Goal: Register for event/course

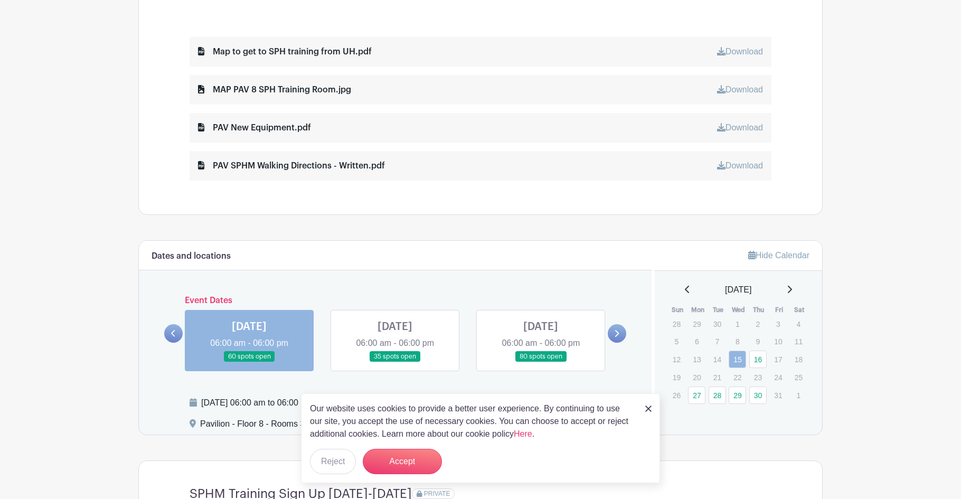
scroll to position [581, 0]
click at [416, 458] on button "Accept" at bounding box center [402, 461] width 79 height 25
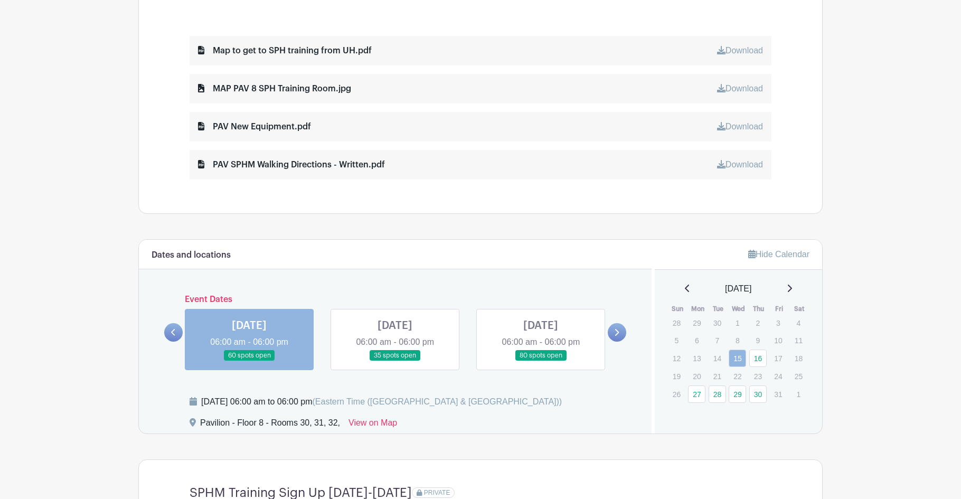
click at [792, 292] on icon at bounding box center [789, 288] width 5 height 8
click at [762, 345] on link "6" at bounding box center [758, 341] width 17 height 17
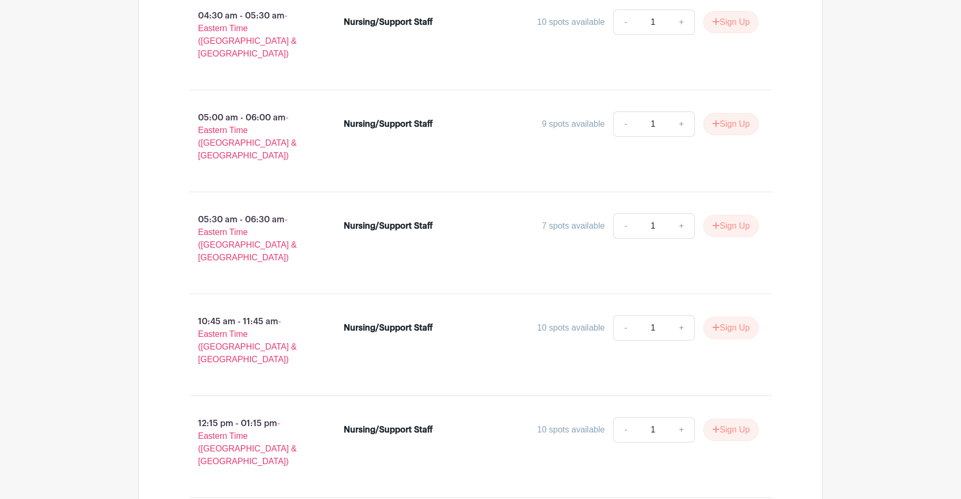
scroll to position [1268, 0]
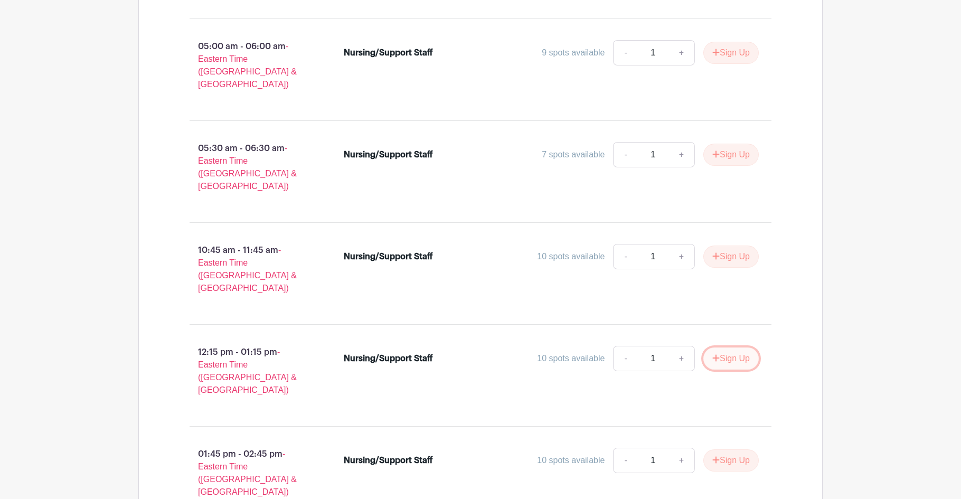
click at [717, 348] on button "Sign Up" at bounding box center [731, 359] width 55 height 22
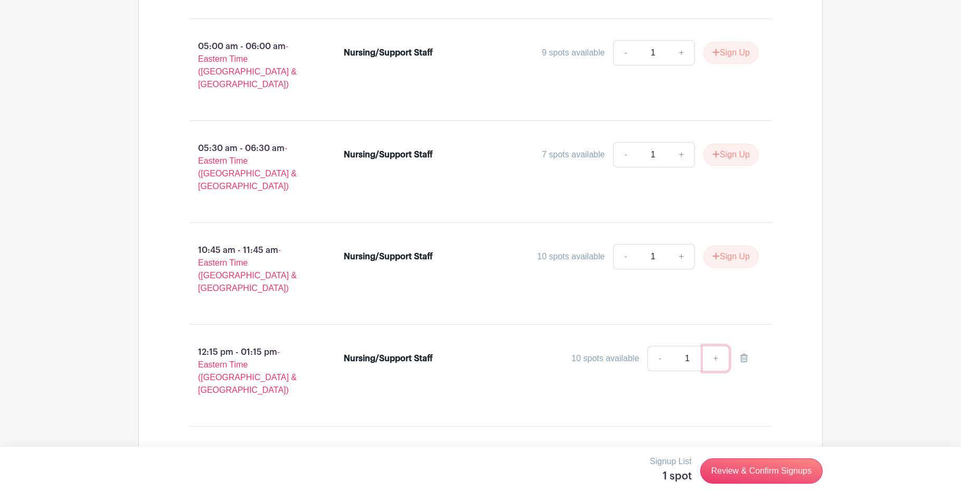
click at [715, 346] on link "+" at bounding box center [716, 358] width 26 height 25
type input "2"
click at [774, 470] on link "Review & Confirm Signups" at bounding box center [762, 471] width 123 height 25
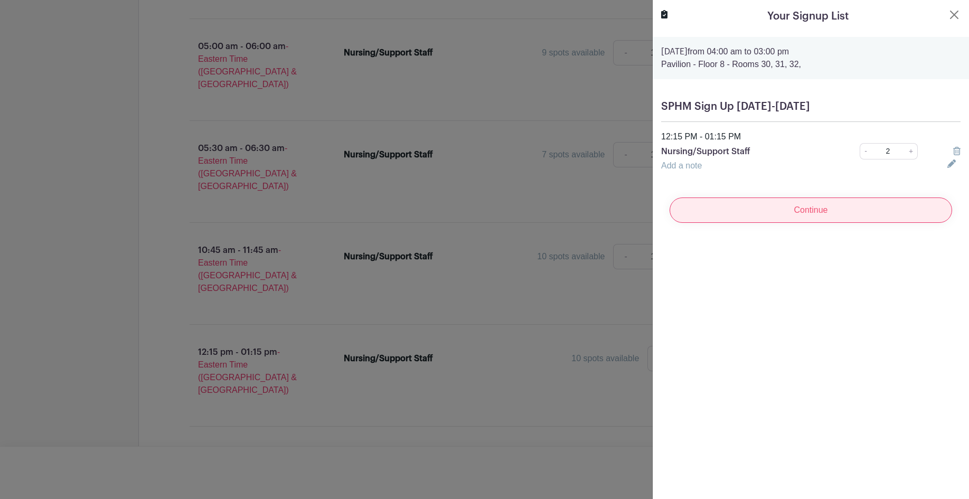
click at [815, 216] on input "Continue" at bounding box center [811, 210] width 283 height 25
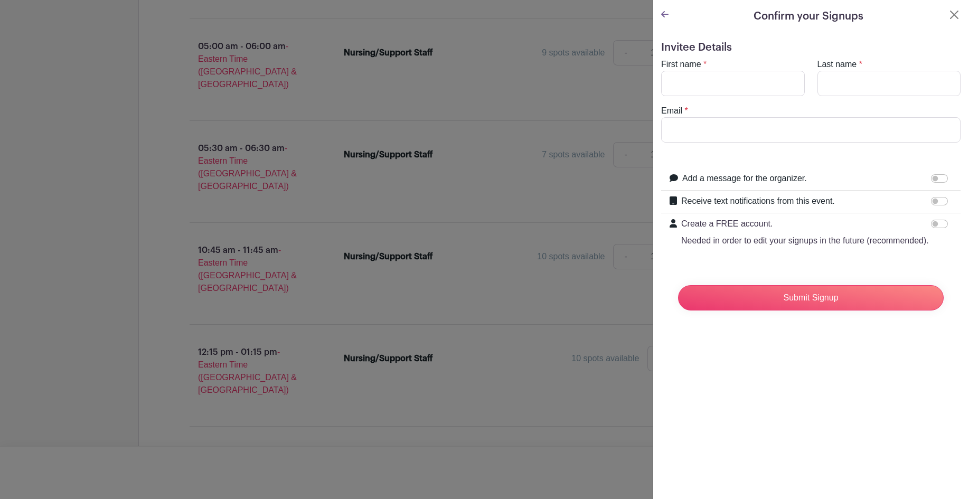
click at [668, 15] on icon at bounding box center [664, 14] width 7 height 8
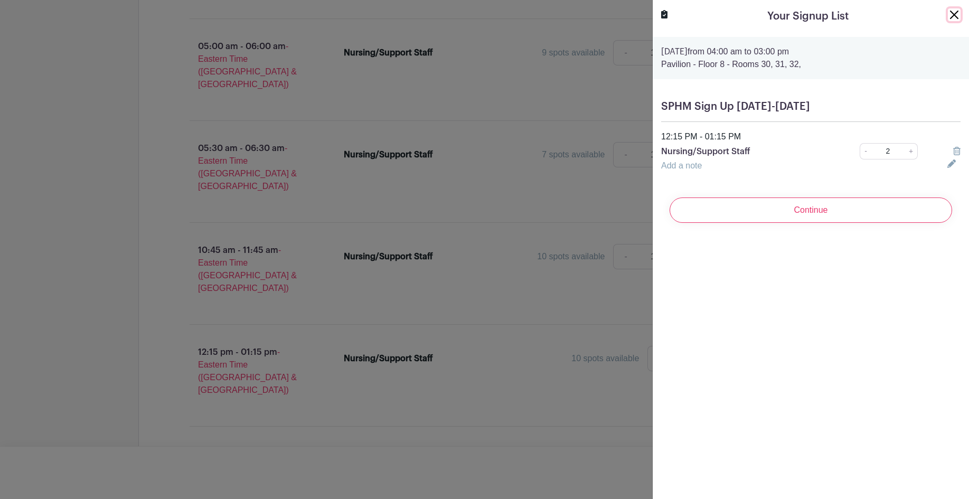
click at [948, 13] on button "Close" at bounding box center [954, 14] width 13 height 13
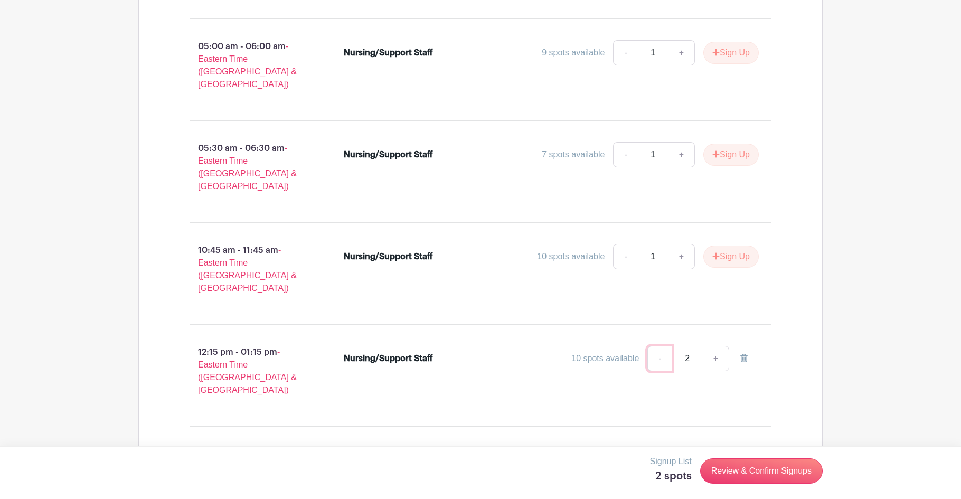
click at [653, 346] on link "-" at bounding box center [660, 358] width 24 height 25
type input "1"
click at [768, 465] on link "Review & Confirm Signups" at bounding box center [762, 471] width 123 height 25
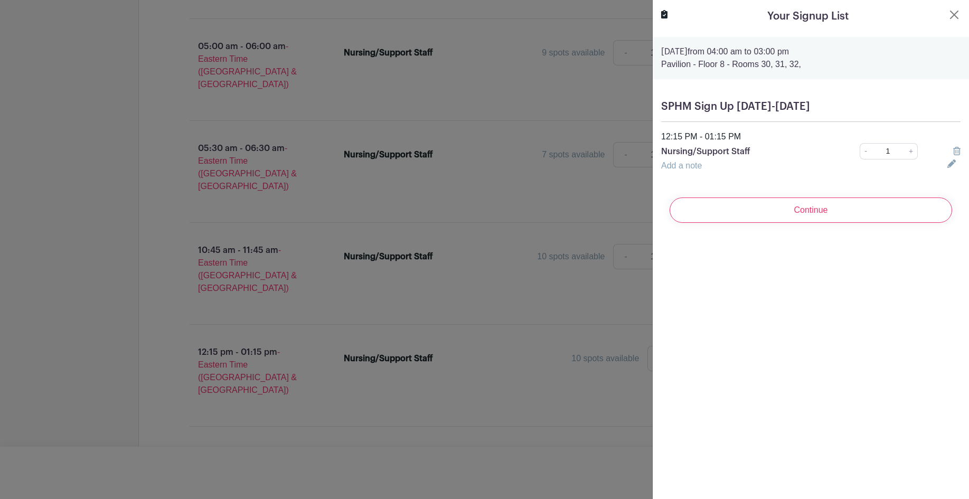
click at [798, 211] on input "Continue" at bounding box center [811, 210] width 283 height 25
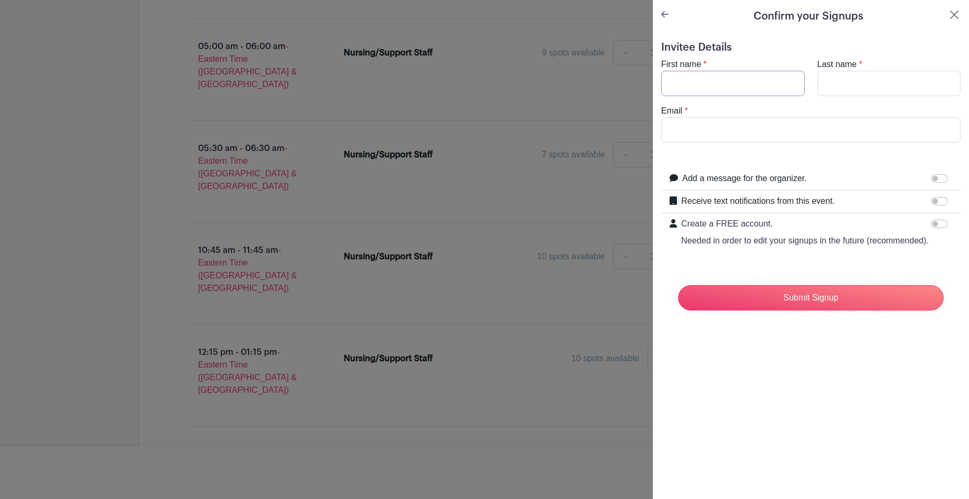
click at [696, 87] on input "First name" at bounding box center [733, 83] width 144 height 25
type input "[PERSON_NAME]"
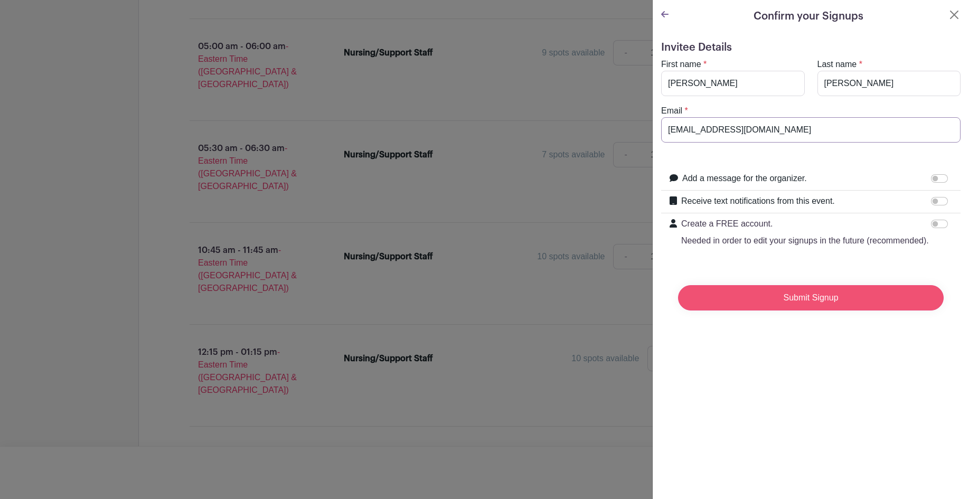
type input "[EMAIL_ADDRESS][DOMAIN_NAME]"
click at [810, 311] on input "Submit Signup" at bounding box center [811, 297] width 266 height 25
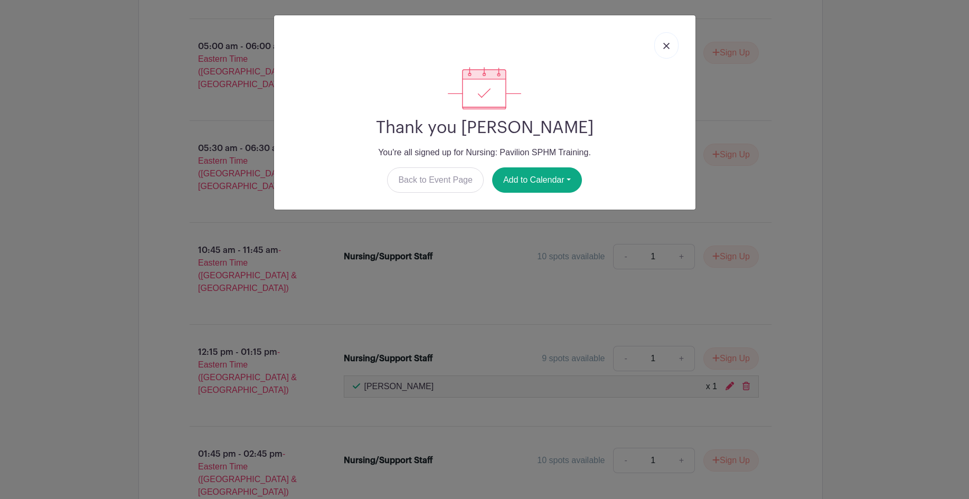
click at [672, 44] on link at bounding box center [667, 45] width 24 height 26
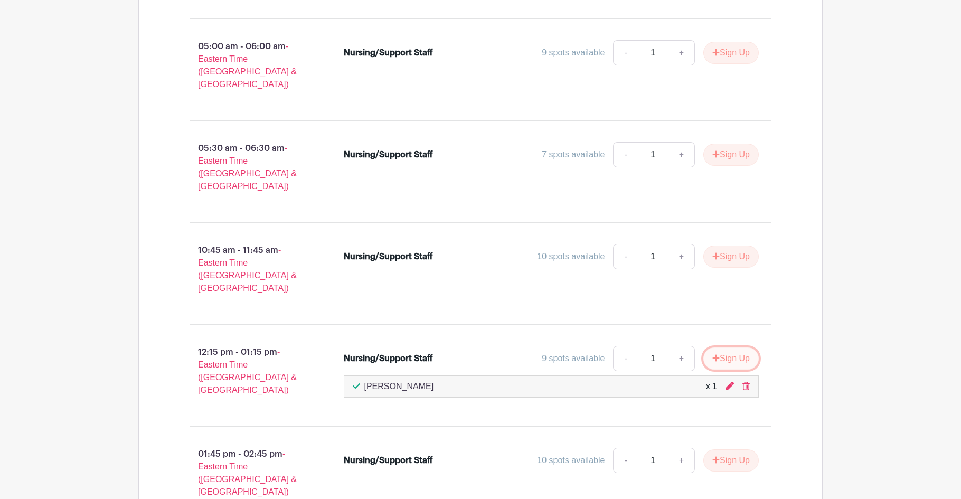
click at [725, 348] on button "Sign Up" at bounding box center [731, 359] width 55 height 22
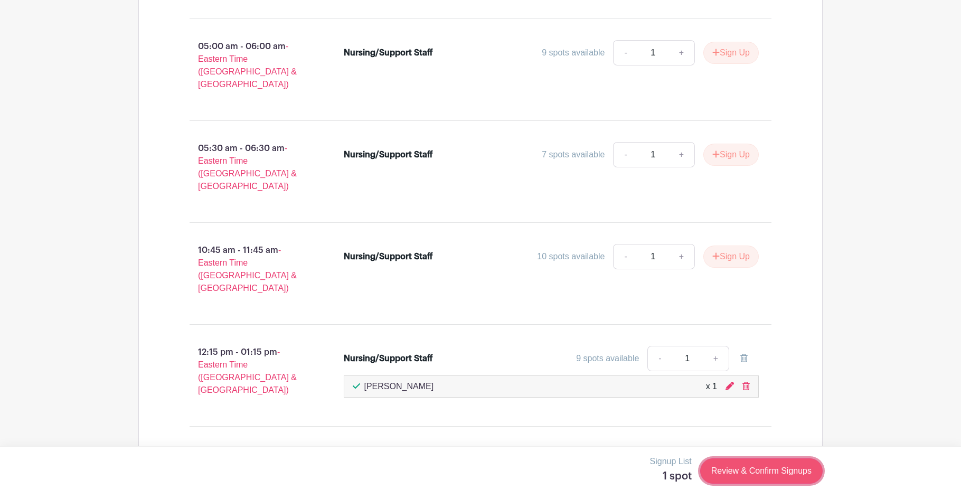
click at [747, 469] on link "Review & Confirm Signups" at bounding box center [762, 471] width 123 height 25
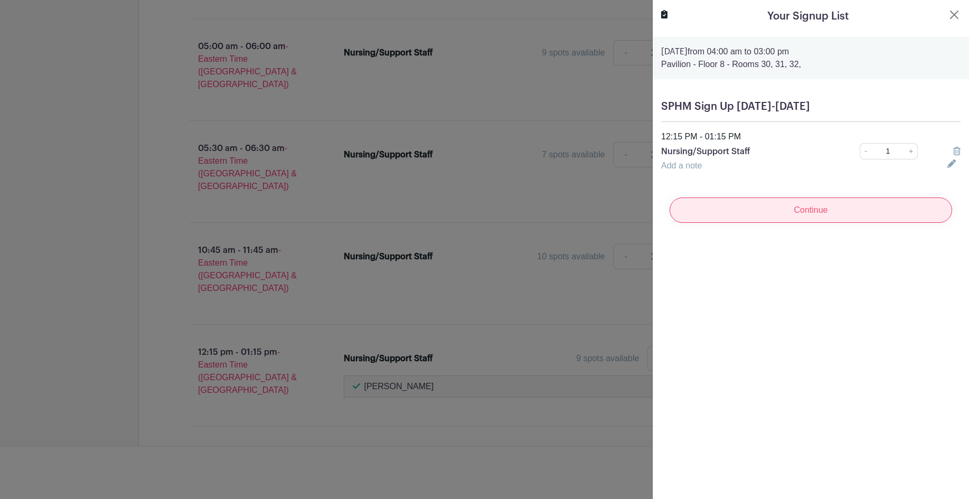
click at [773, 208] on input "Continue" at bounding box center [811, 210] width 283 height 25
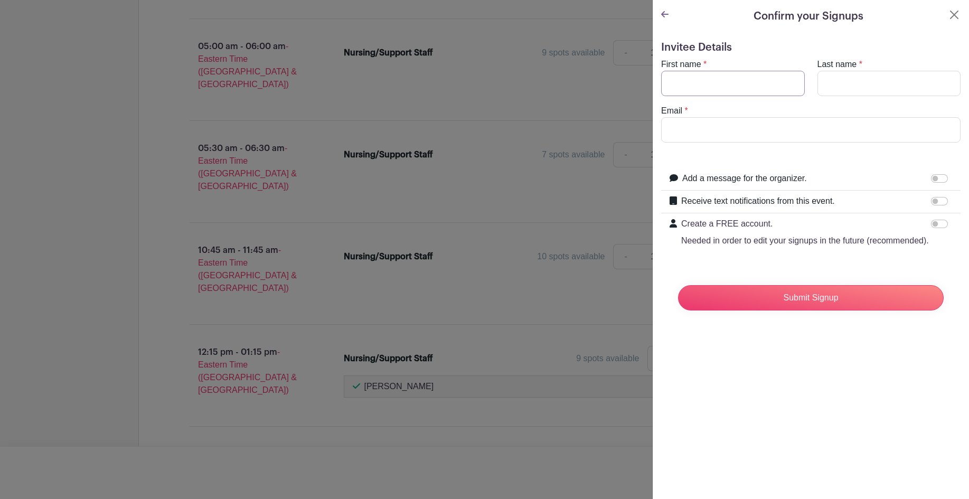
click at [705, 78] on input "First name" at bounding box center [733, 83] width 144 height 25
type input "[PERSON_NAME]"
drag, startPoint x: 826, startPoint y: 82, endPoint x: 820, endPoint y: 82, distance: 5.8
click at [820, 82] on input "[PERSON_NAME]" at bounding box center [890, 83] width 144 height 25
type input "[PERSON_NAME]"
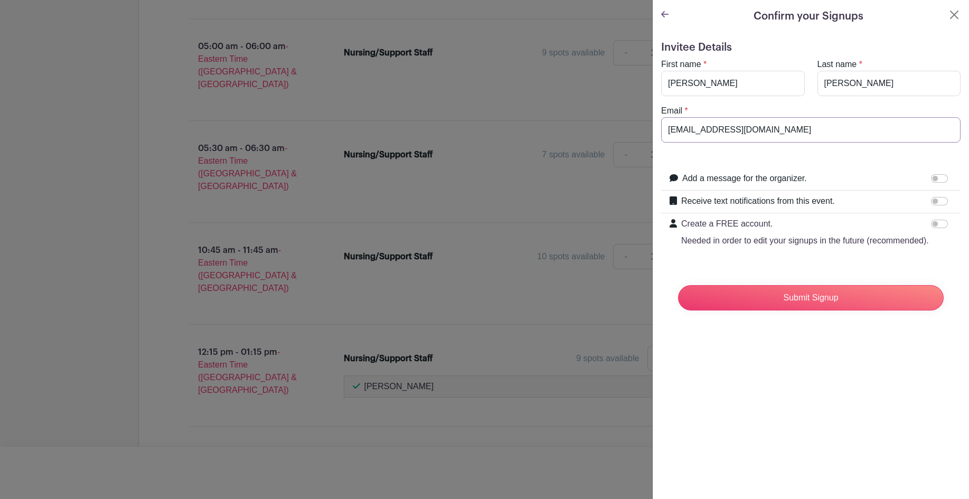
type input "[EMAIL_ADDRESS][DOMAIN_NAME]"
click at [678, 285] on input "Submit Signup" at bounding box center [811, 297] width 266 height 25
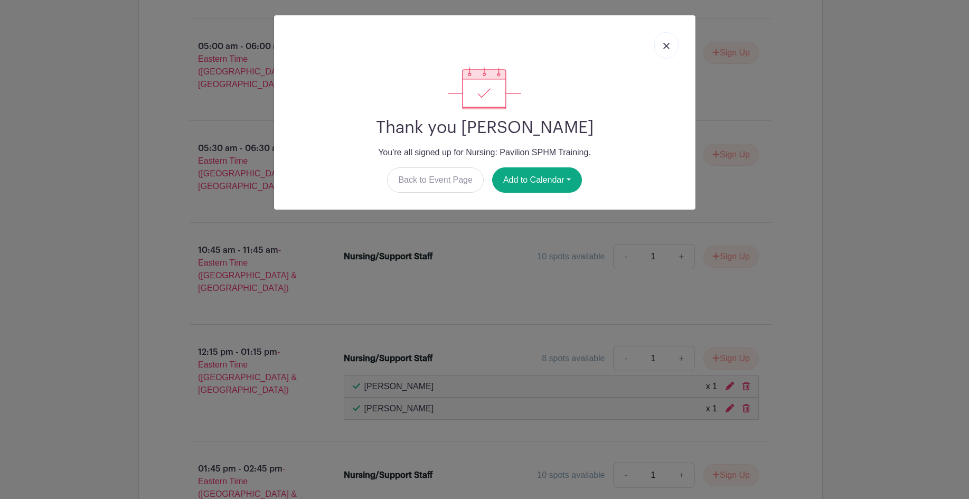
click at [668, 47] on img at bounding box center [667, 46] width 6 height 6
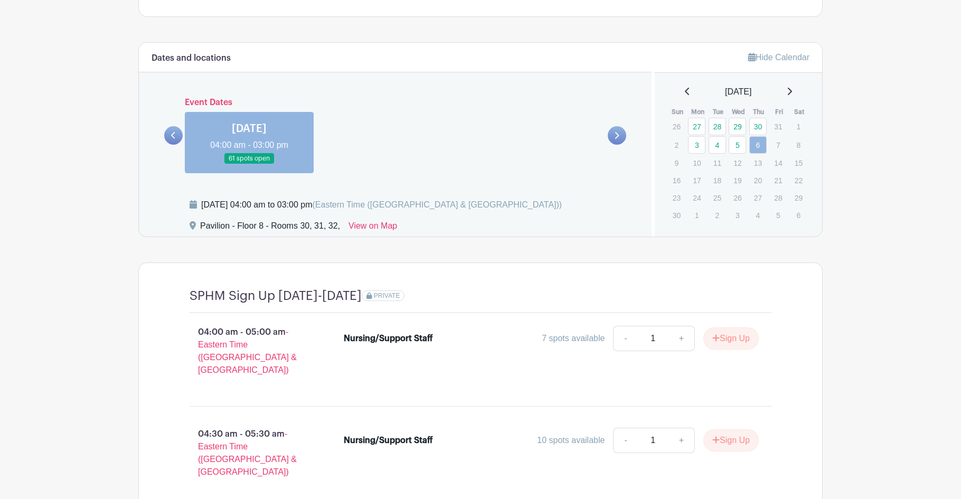
scroll to position [581, 0]
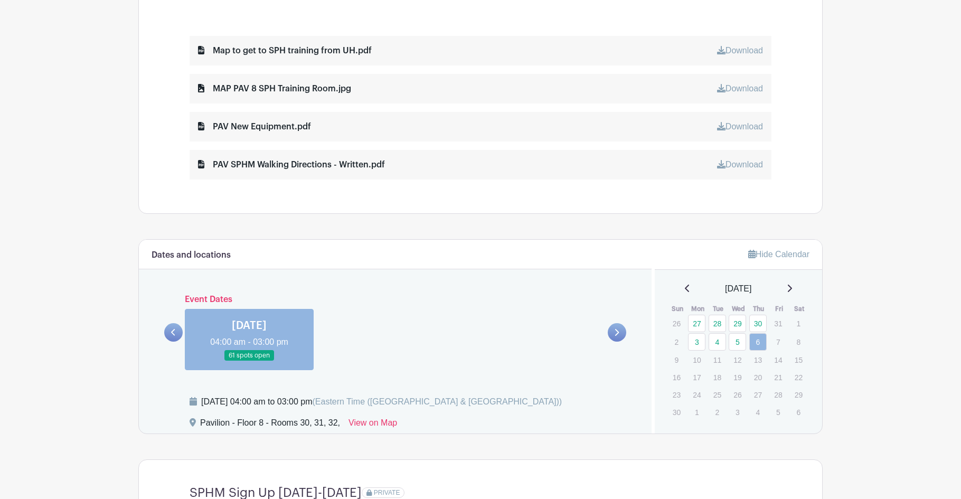
click at [685, 288] on icon at bounding box center [687, 288] width 4 height 7
click at [741, 360] on link "15" at bounding box center [737, 358] width 17 height 17
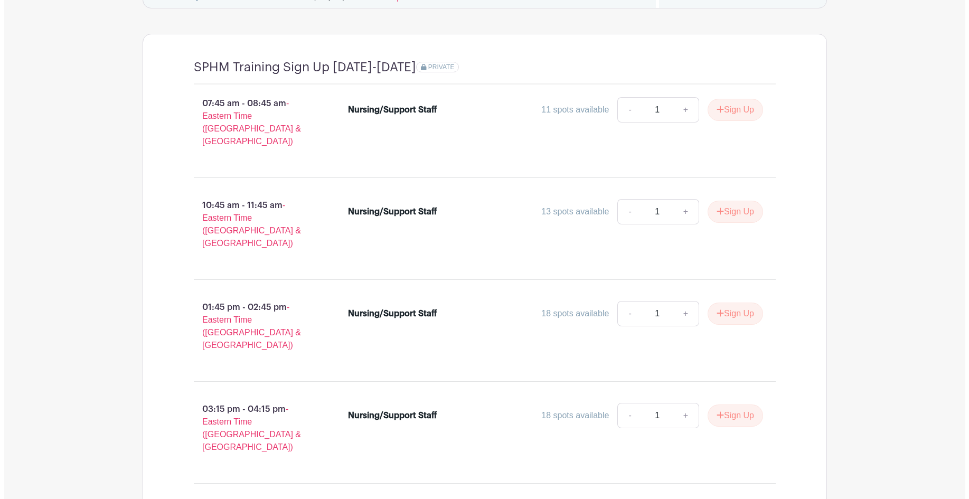
scroll to position [988, 0]
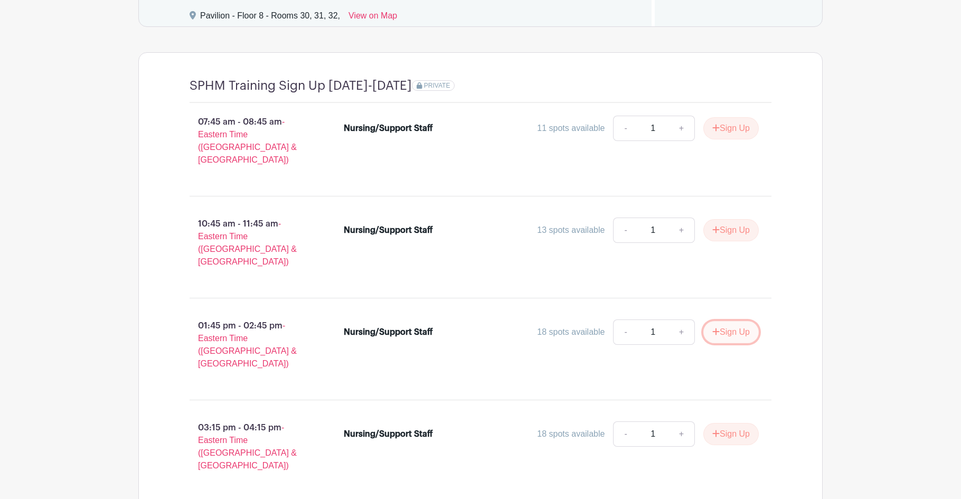
click at [733, 321] on button "Sign Up" at bounding box center [731, 332] width 55 height 22
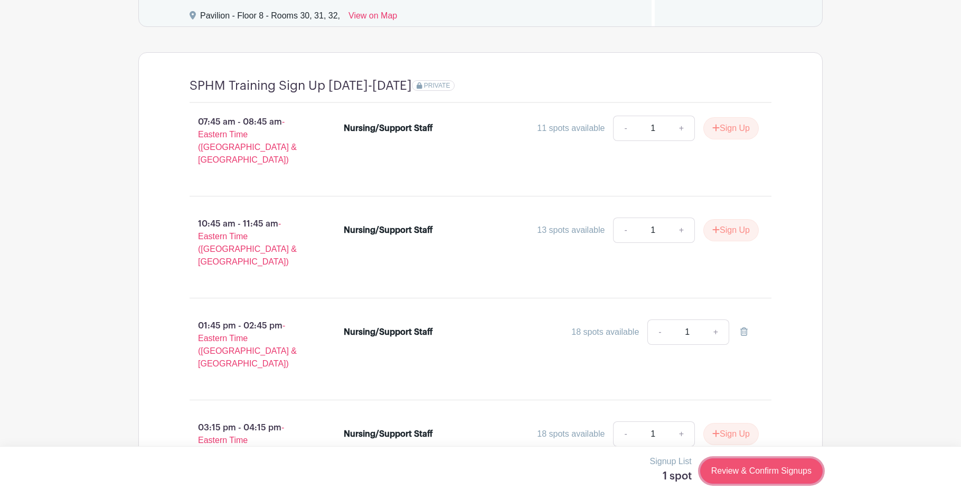
click at [769, 466] on link "Review & Confirm Signups" at bounding box center [762, 471] width 123 height 25
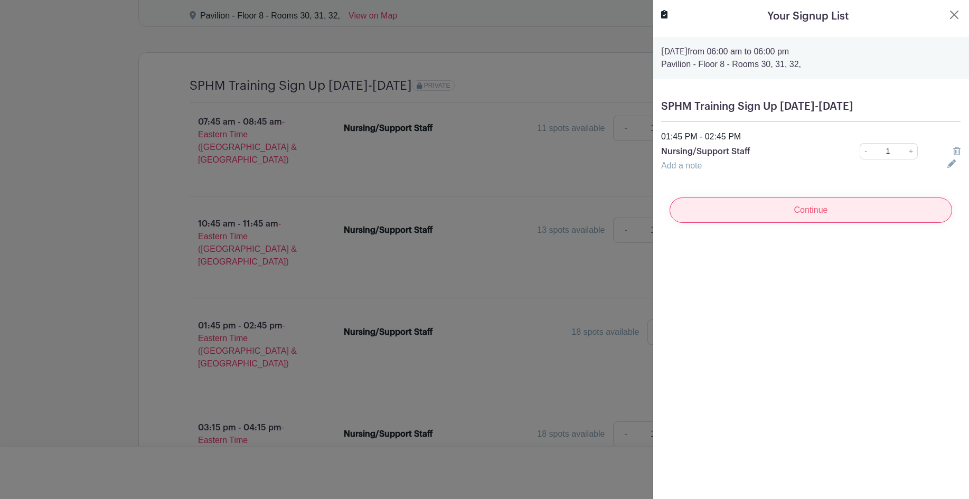
click at [817, 210] on input "Continue" at bounding box center [811, 210] width 283 height 25
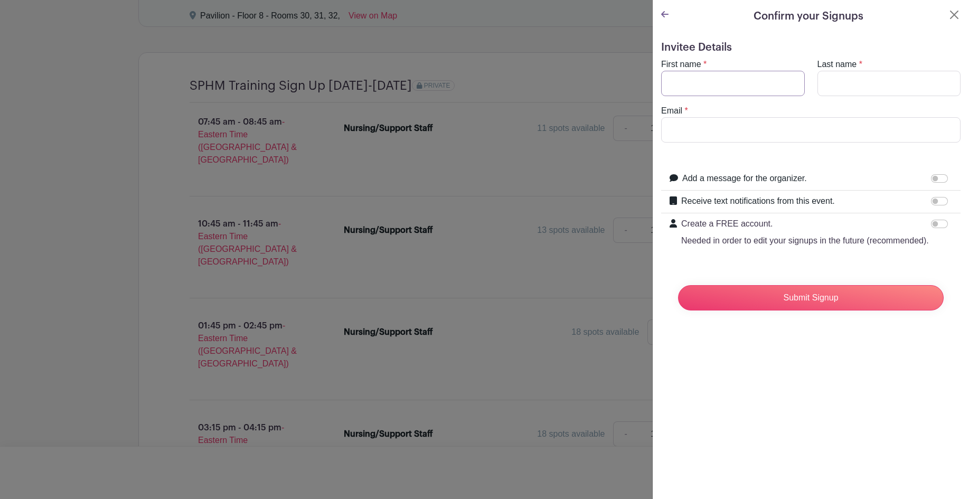
click at [714, 82] on input "First name" at bounding box center [733, 83] width 144 height 25
type input "[PERSON_NAME]"
type input "[EMAIL_ADDRESS][DOMAIN_NAME]"
click at [933, 203] on input "Receive text notifications from this event." at bounding box center [939, 201] width 17 height 8
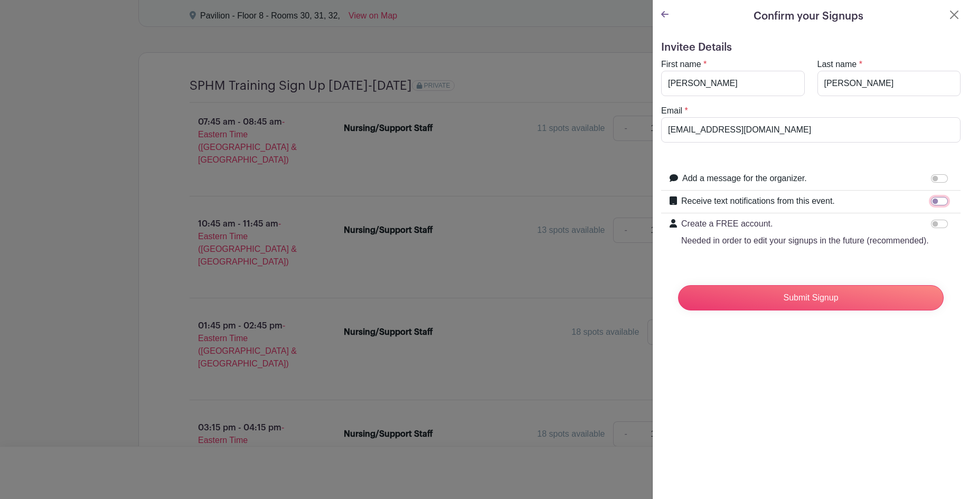
checkbox input "true"
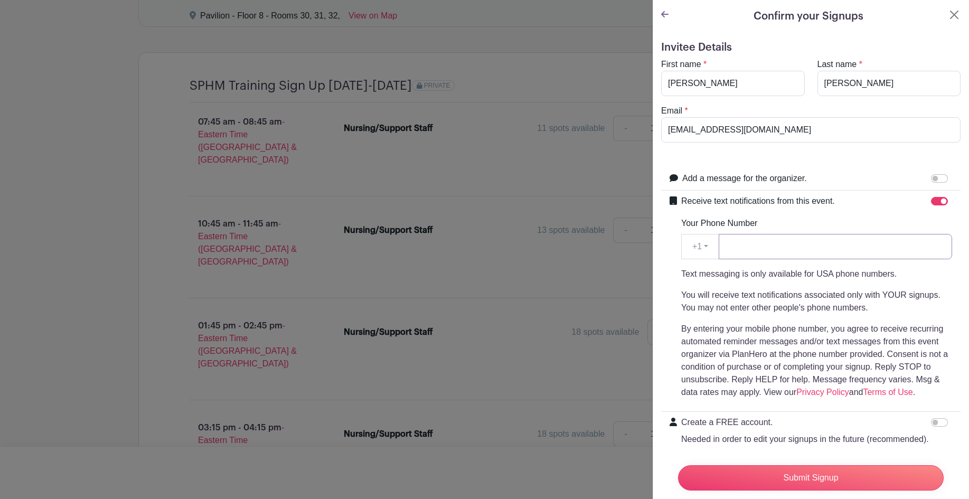
click at [756, 243] on input "Your Phone Number" at bounding box center [836, 246] width 234 height 25
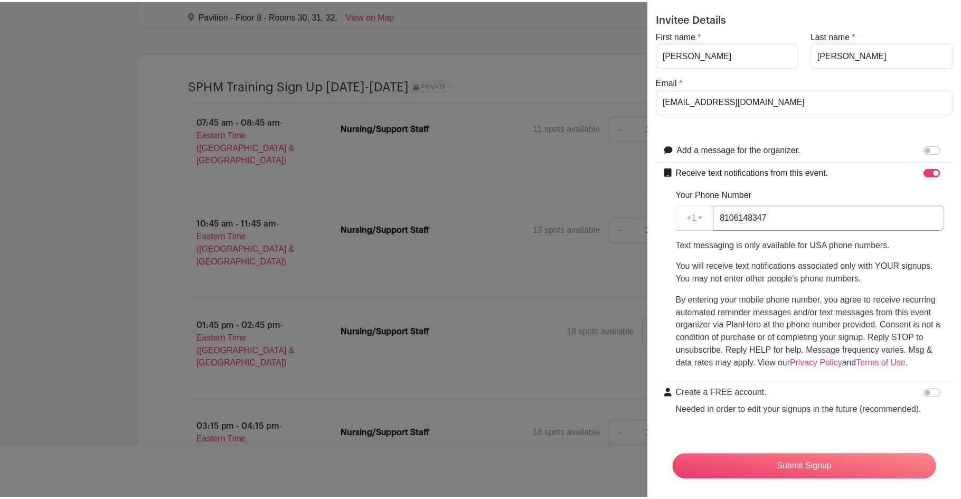
scroll to position [56, 0]
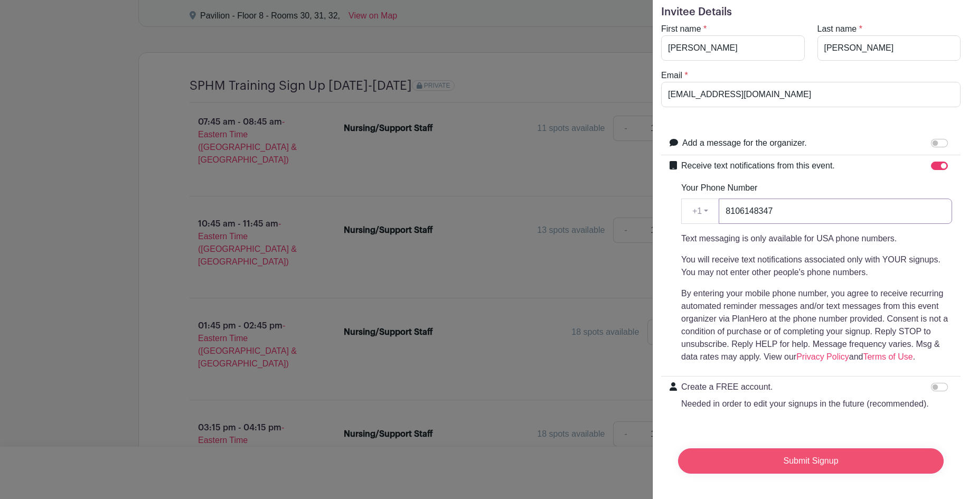
type input "8106148347"
drag, startPoint x: 865, startPoint y: 457, endPoint x: 847, endPoint y: 447, distance: 21.0
click at [865, 458] on input "Submit Signup" at bounding box center [811, 461] width 266 height 25
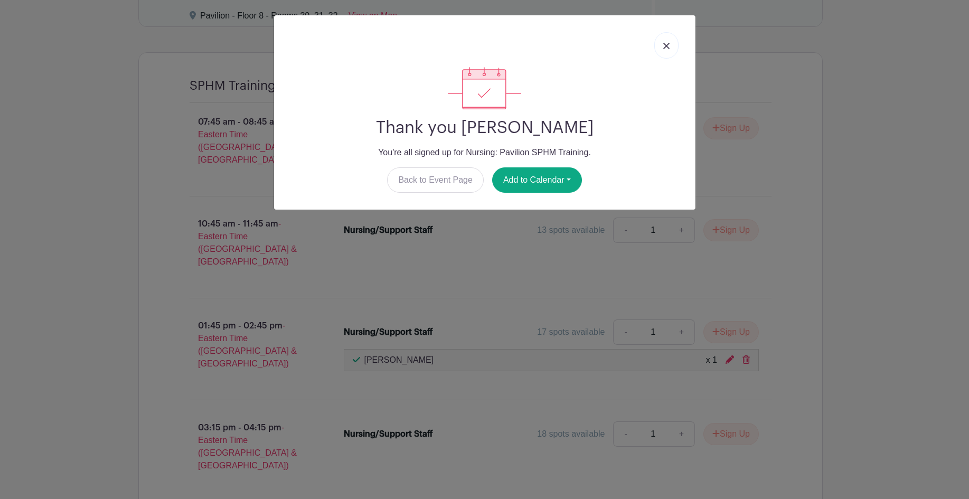
click at [666, 46] on img at bounding box center [667, 46] width 6 height 6
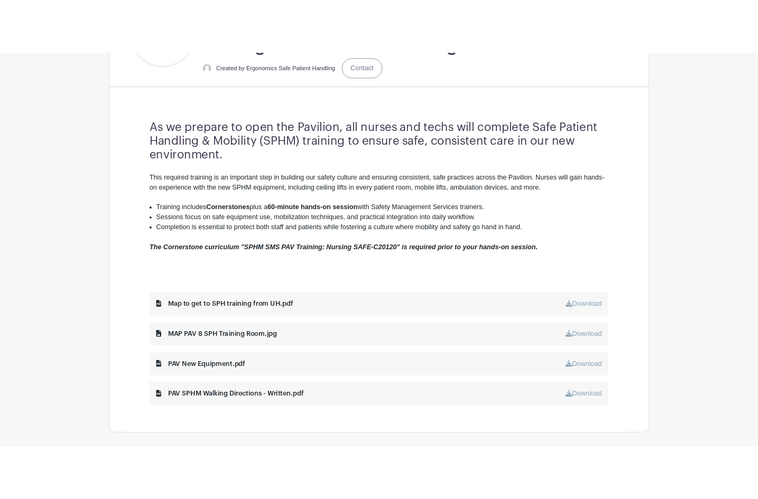
scroll to position [460, 0]
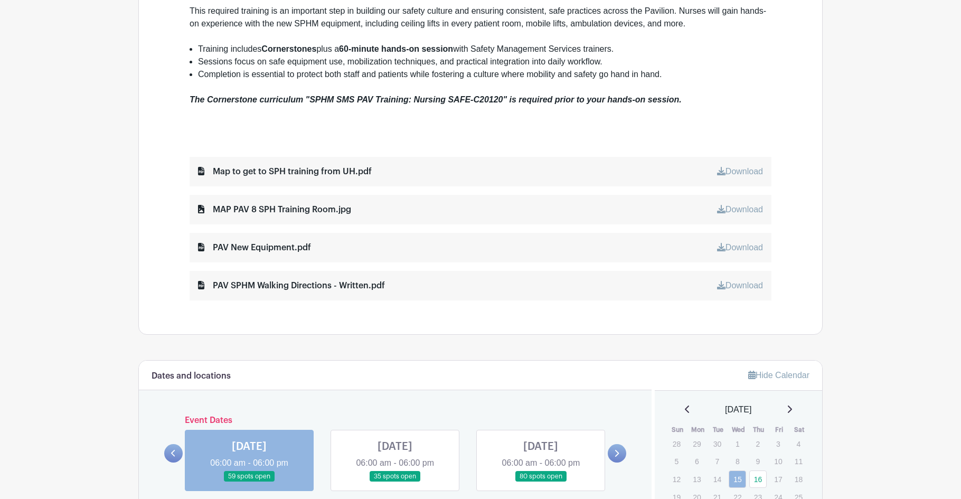
click at [739, 210] on link "Download" at bounding box center [740, 209] width 46 height 9
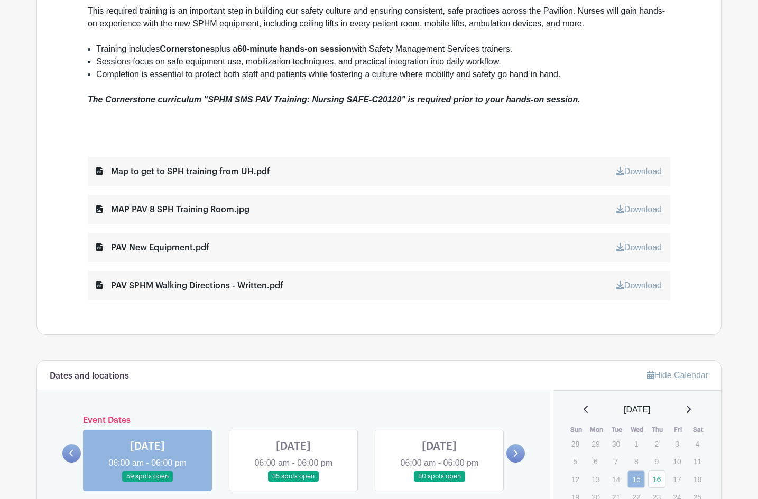
click at [642, 171] on link "Download" at bounding box center [638, 171] width 46 height 9
